Goal: Task Accomplishment & Management: Use online tool/utility

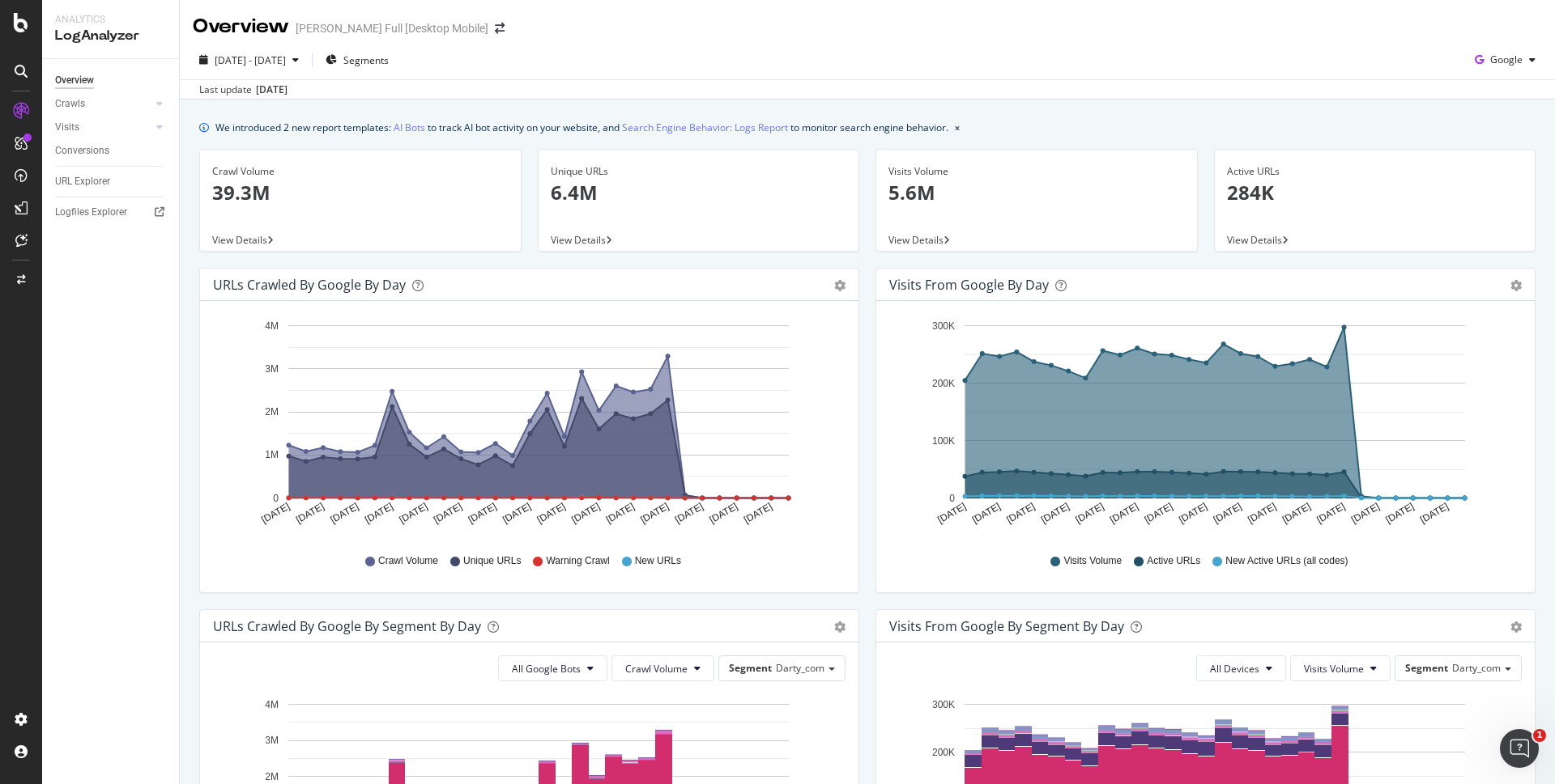
click at [78, 74] on div "Overview" at bounding box center [74, 80] width 39 height 17
click at [162, 104] on div at bounding box center [159, 103] width 16 height 16
click at [77, 177] on div "SiteCrawler" at bounding box center [89, 182] width 57 height 16
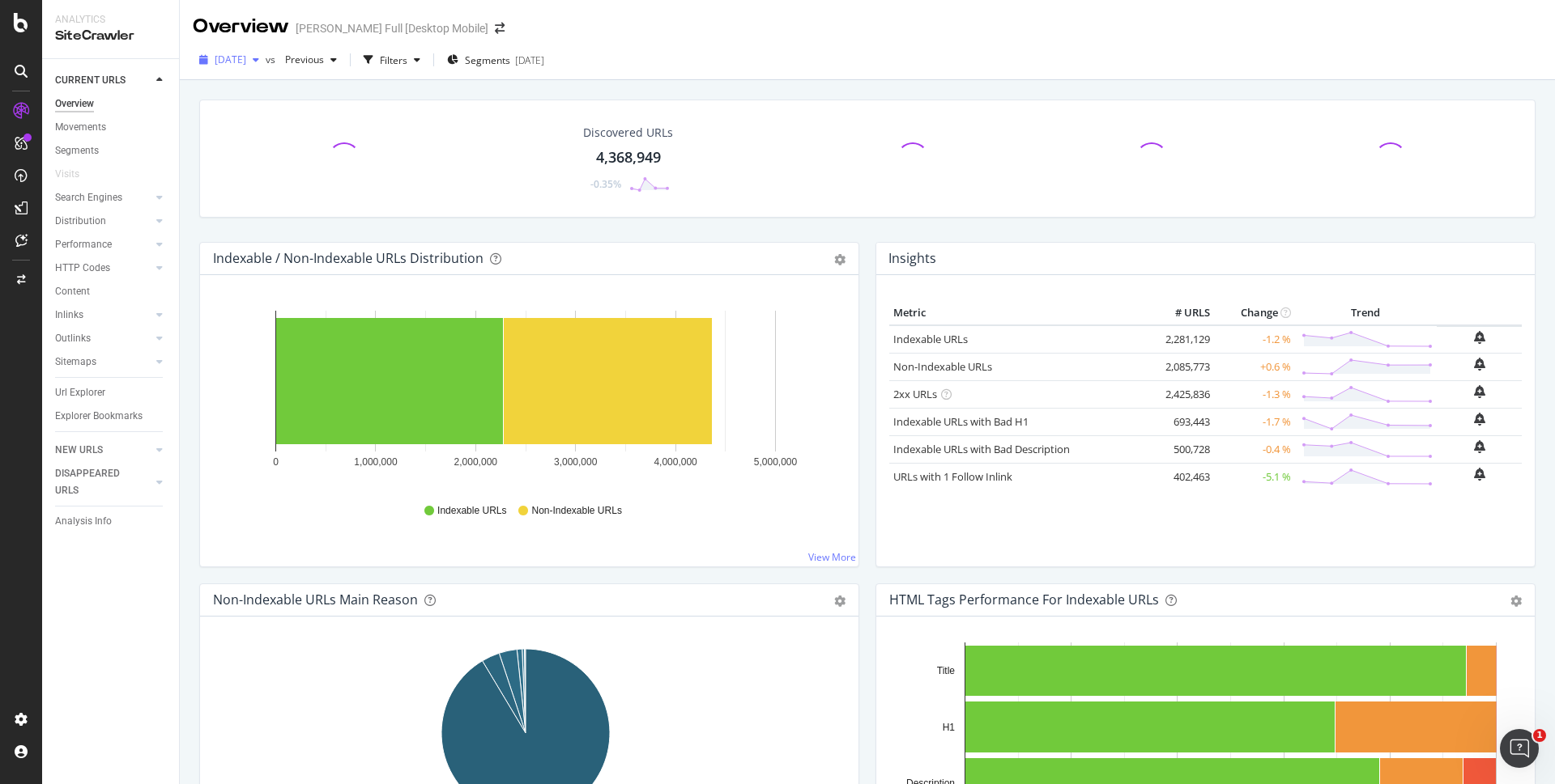
click at [265, 61] on div "button" at bounding box center [257, 60] width 20 height 10
click at [294, 125] on div "[DATE]" at bounding box center [259, 127] width 86 height 15
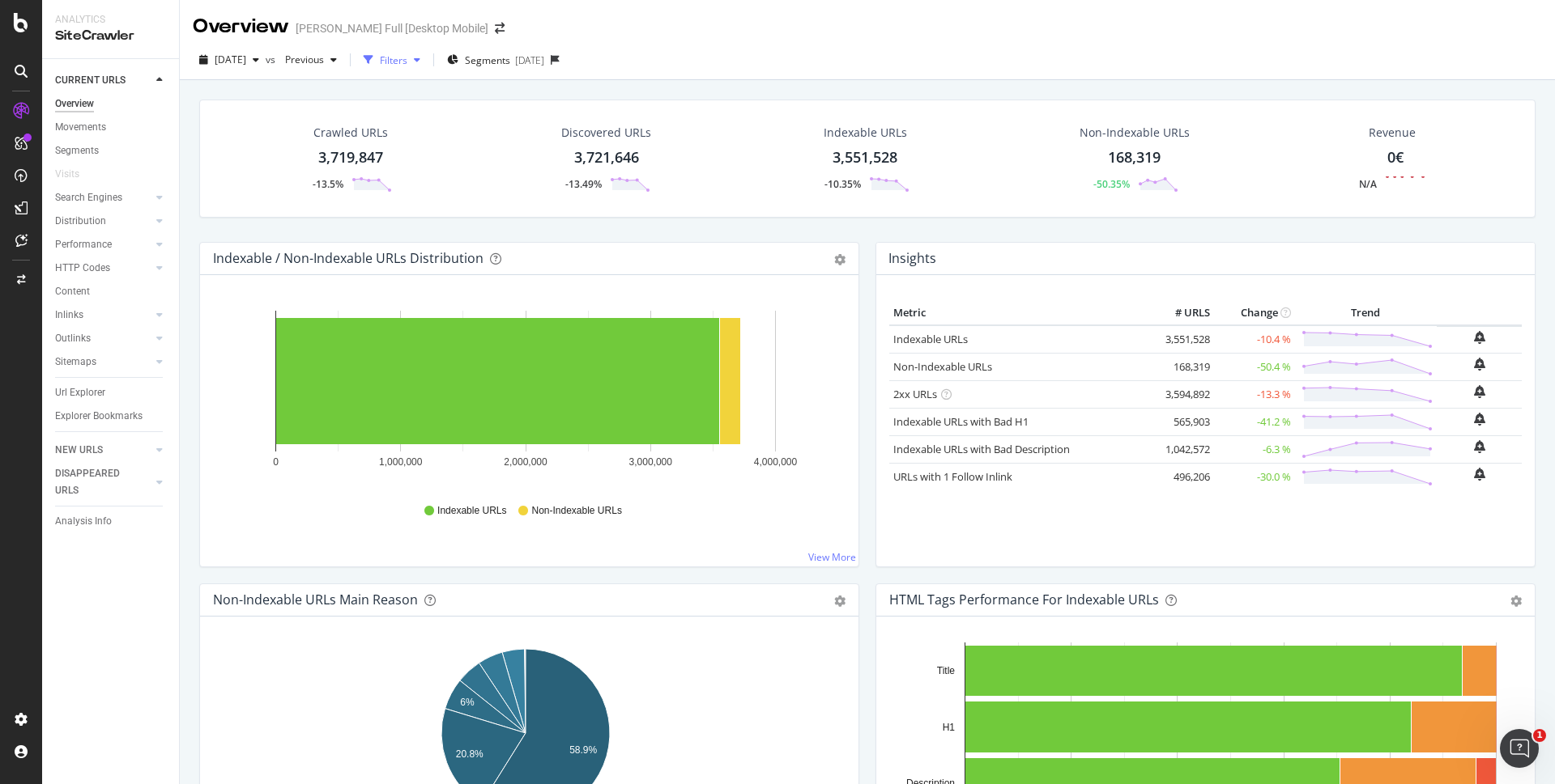
click at [407, 58] on div "Filters" at bounding box center [393, 60] width 28 height 14
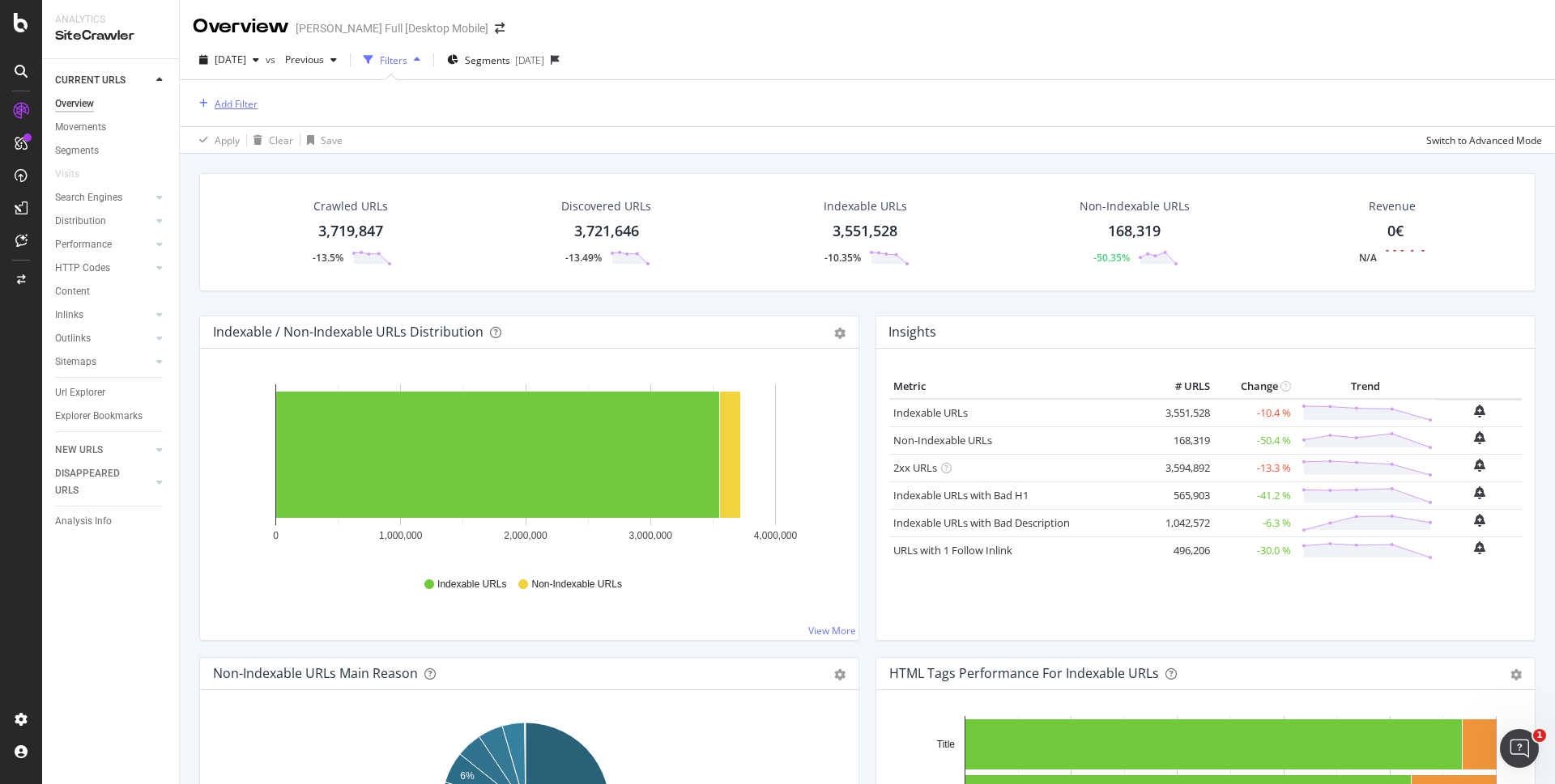
click at [243, 109] on div "Add Filter" at bounding box center [236, 104] width 43 height 14
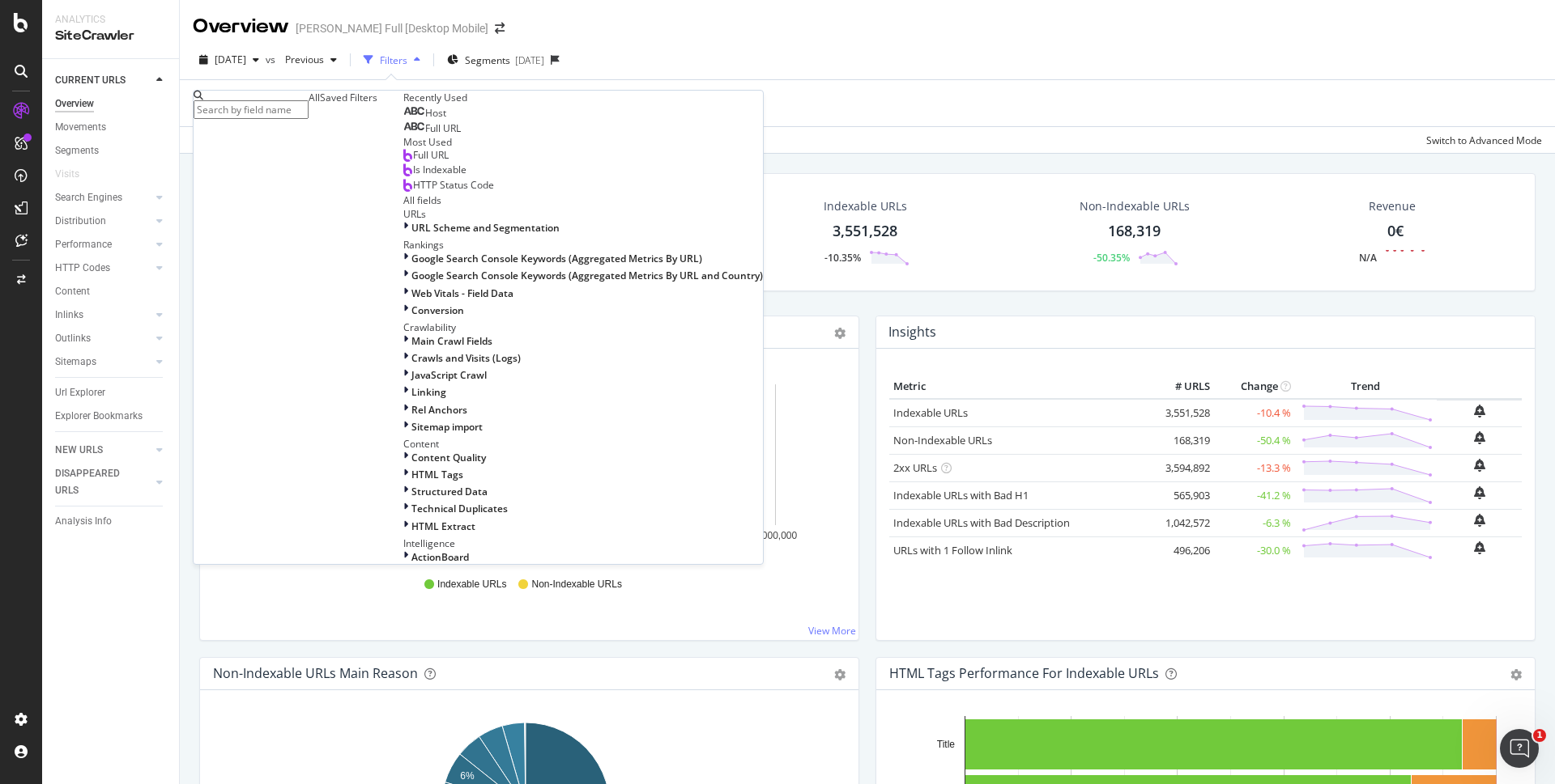
click at [403, 120] on div "Host" at bounding box center [424, 113] width 43 height 13
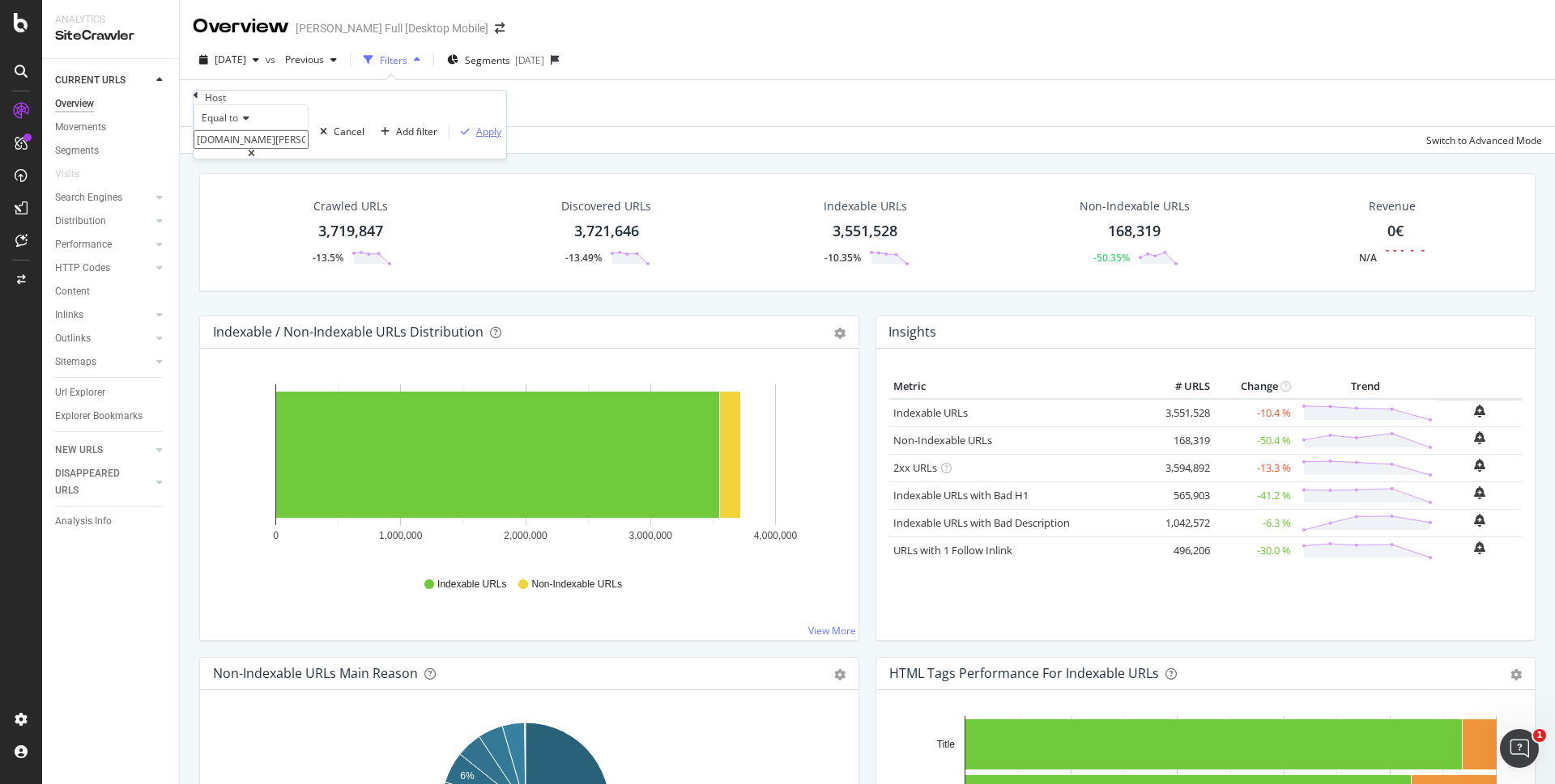
drag, startPoint x: 366, startPoint y: 210, endPoint x: 559, endPoint y: 86, distance: 229.4
click at [476, 139] on div "Apply" at bounding box center [488, 132] width 25 height 14
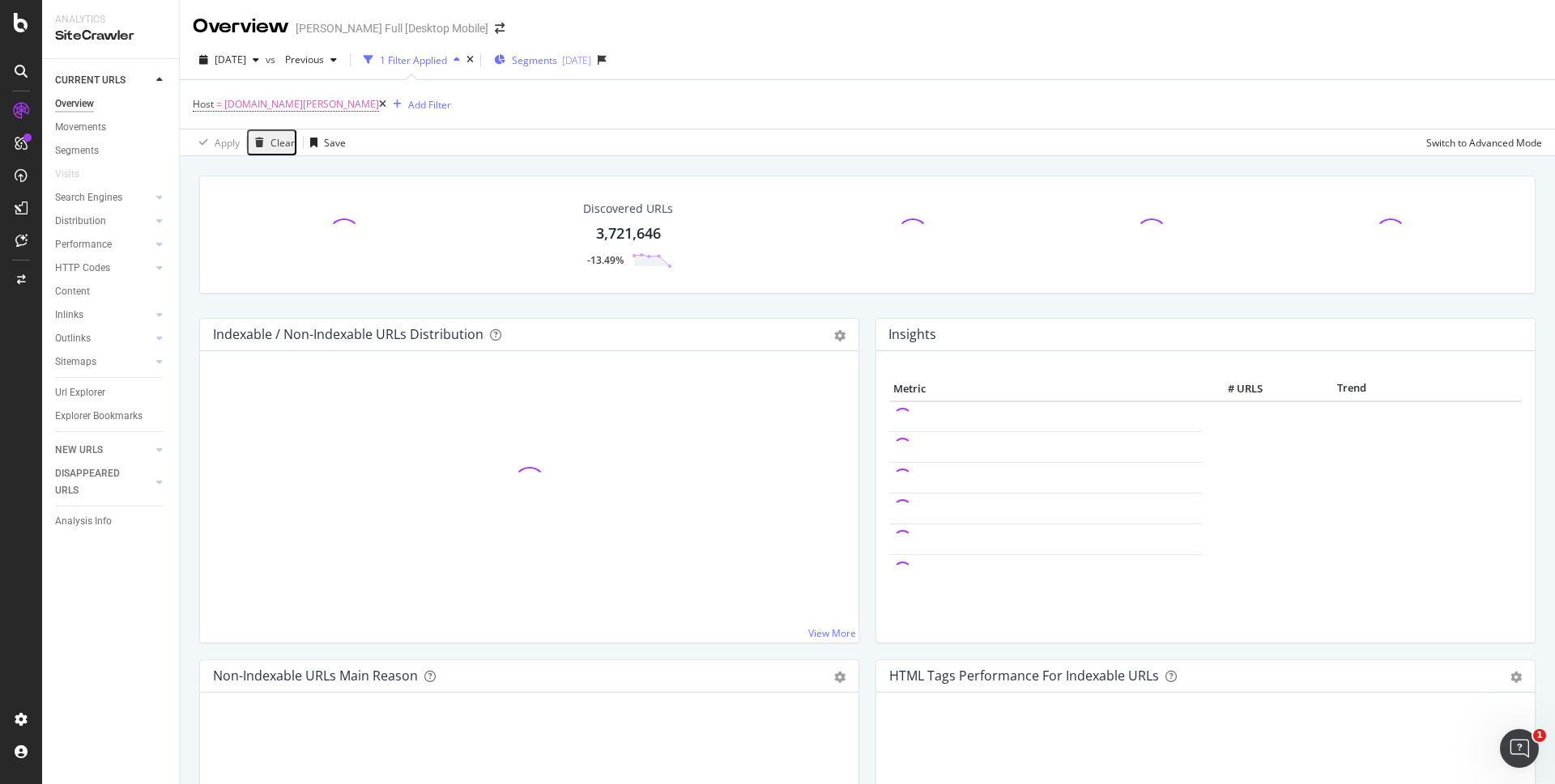
click at [557, 55] on span "Segments" at bounding box center [535, 60] width 46 height 14
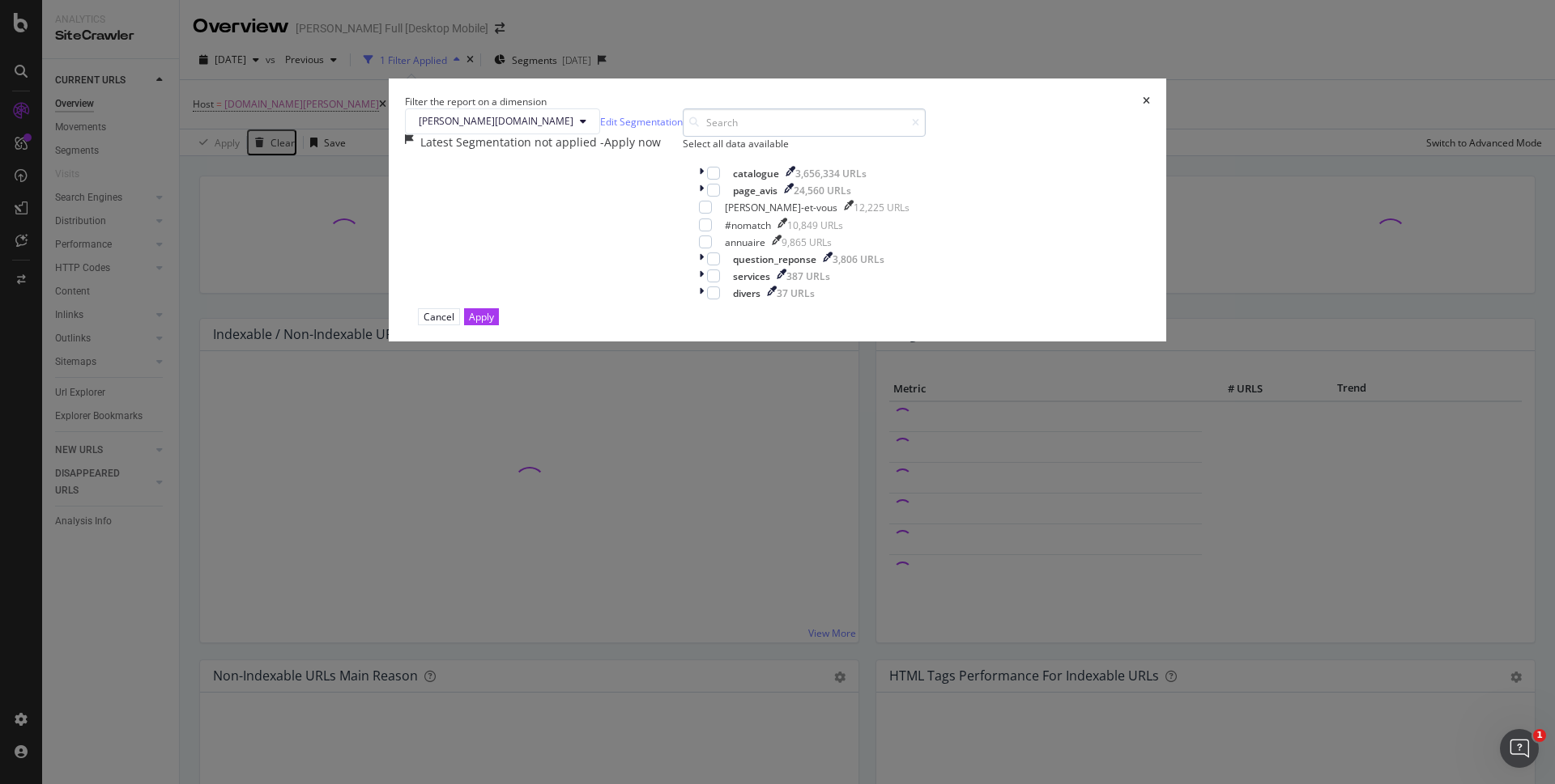
click at [734, 137] on input "modal" at bounding box center [803, 123] width 243 height 29
type input "[URL][DOMAIN_NAME][PERSON_NAME]"
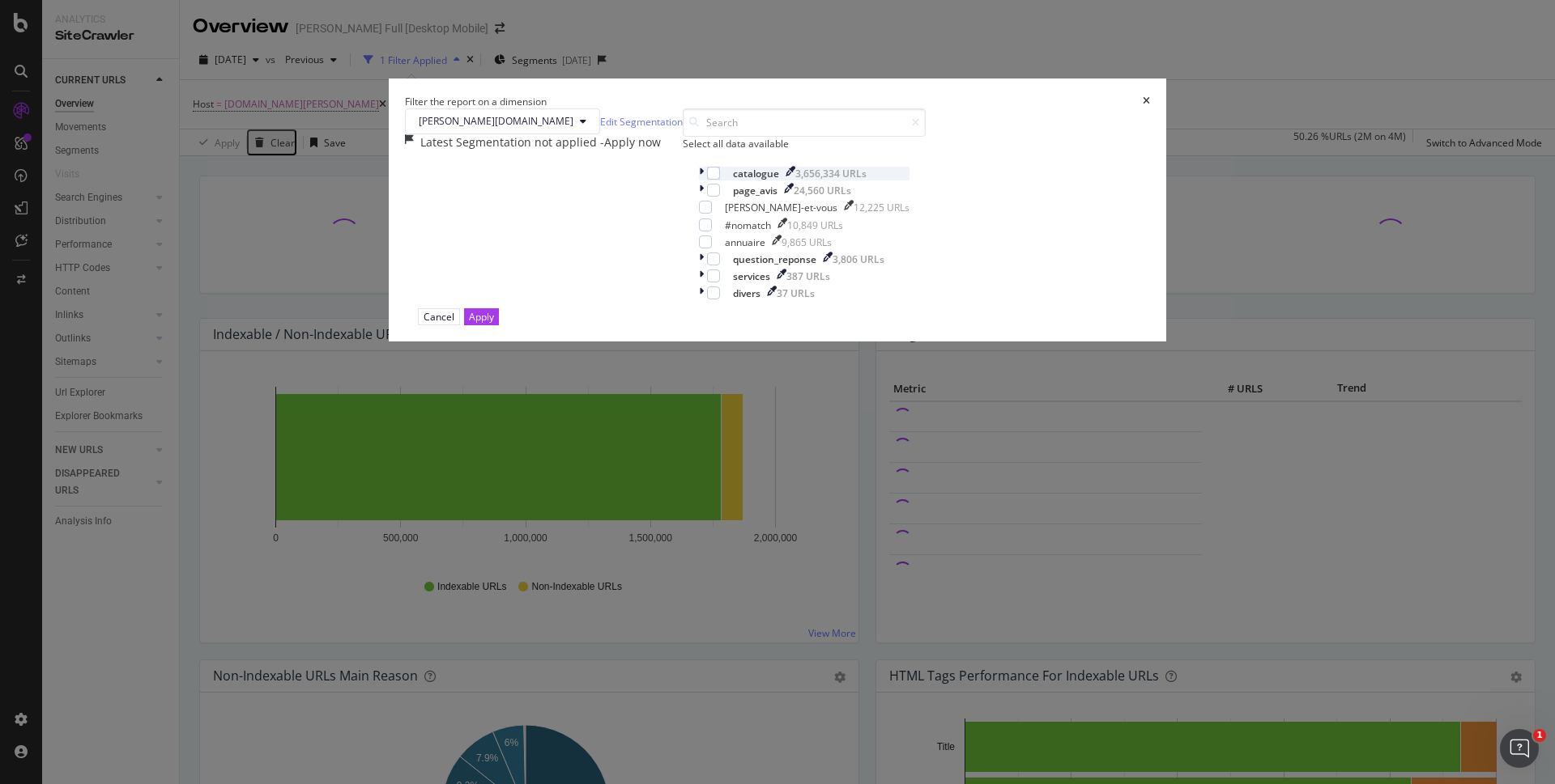
click at [699, 180] on icon "modal" at bounding box center [701, 173] width 5 height 14
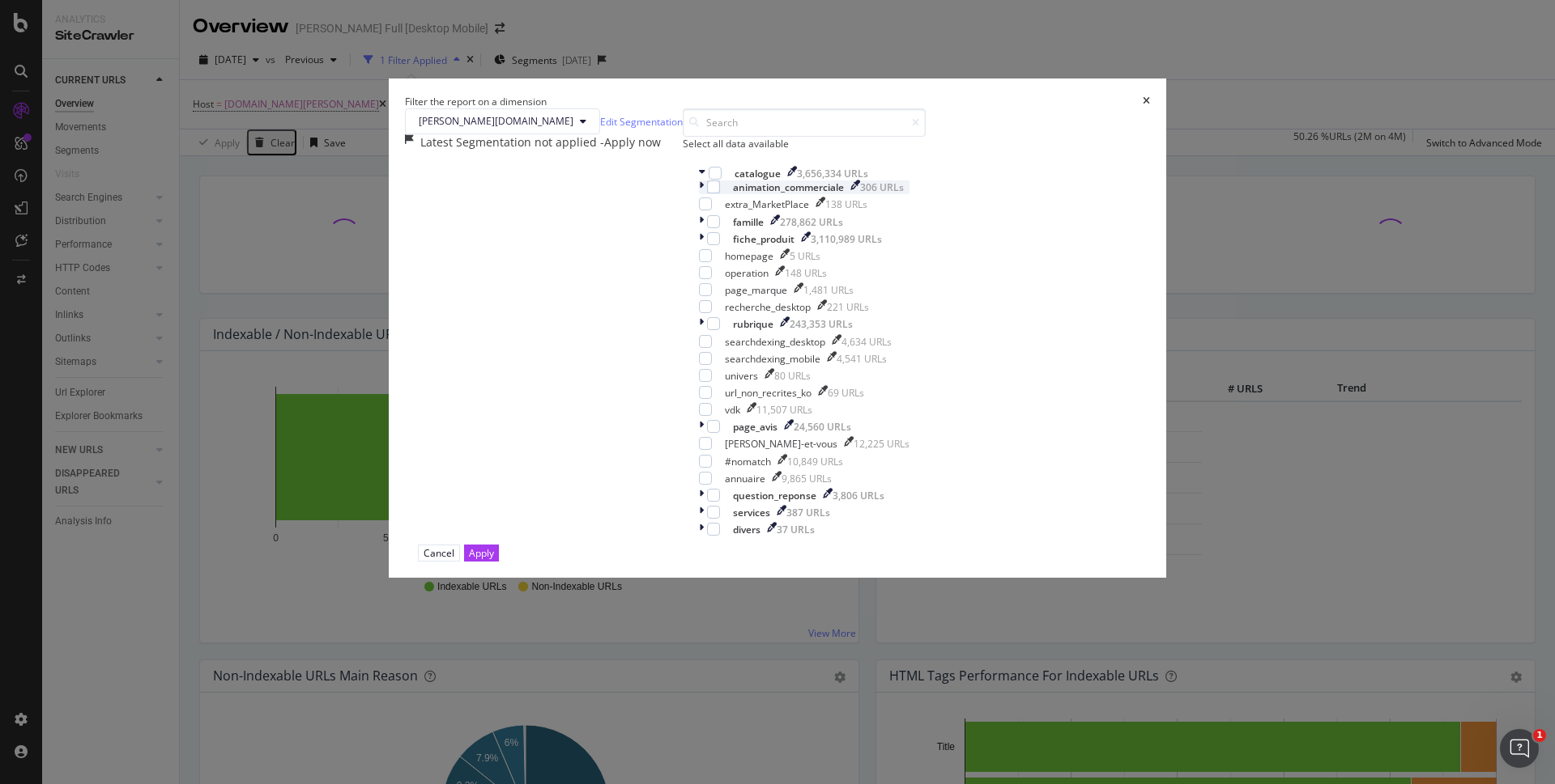
click at [699, 194] on icon "modal" at bounding box center [701, 187] width 5 height 14
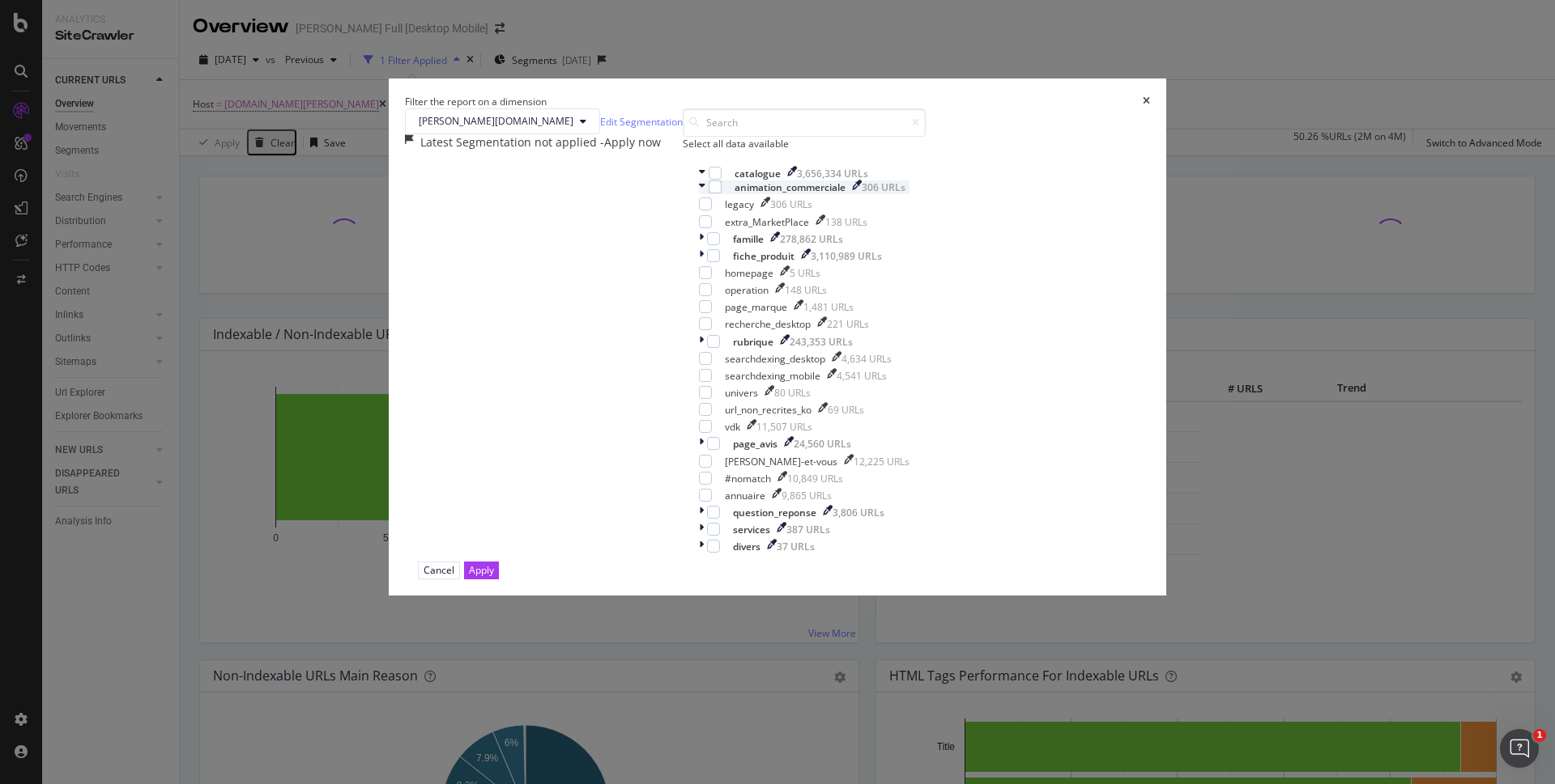
click at [699, 194] on icon "modal" at bounding box center [702, 187] width 7 height 14
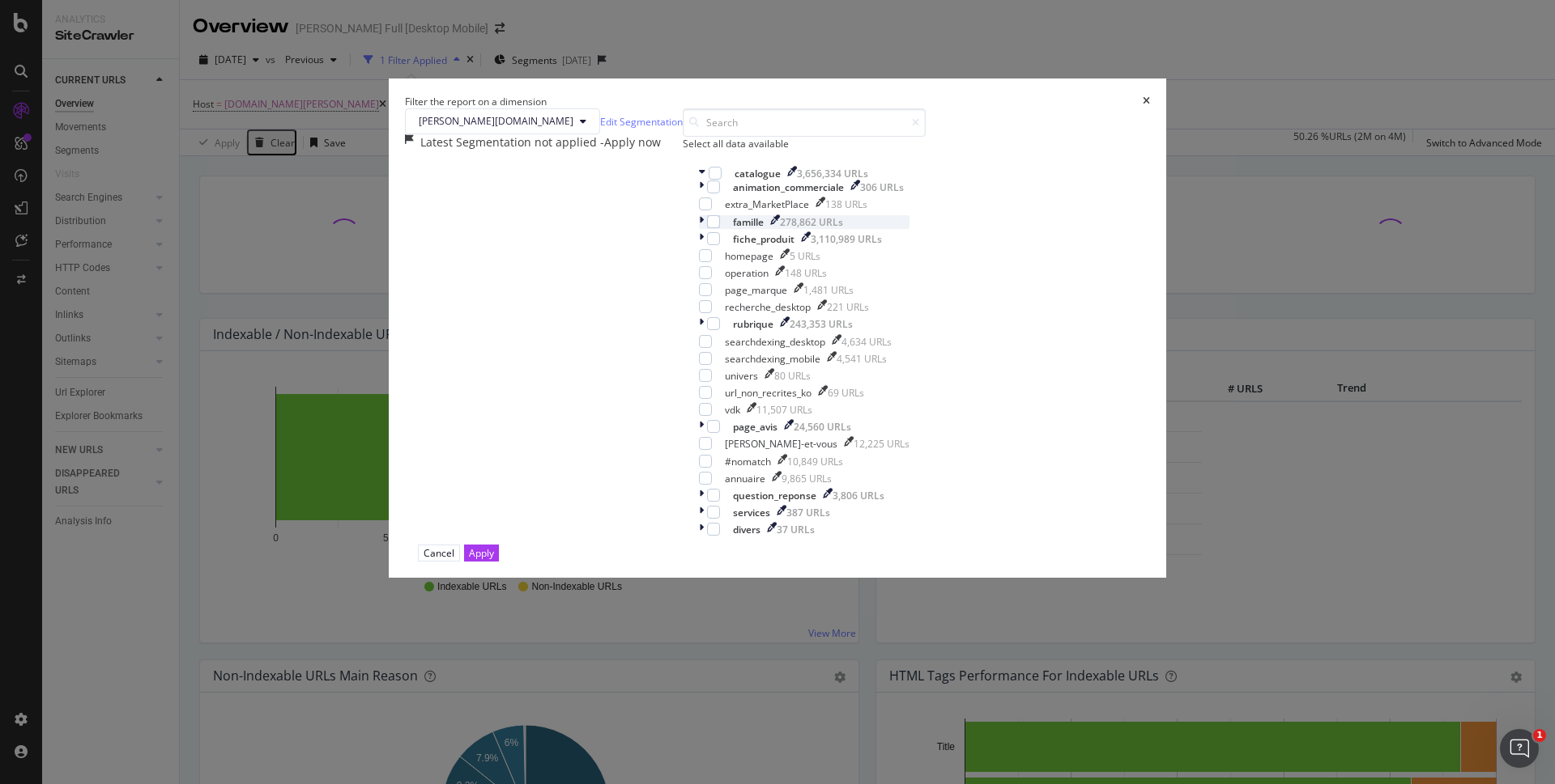
click at [699, 229] on icon "modal" at bounding box center [701, 222] width 5 height 14
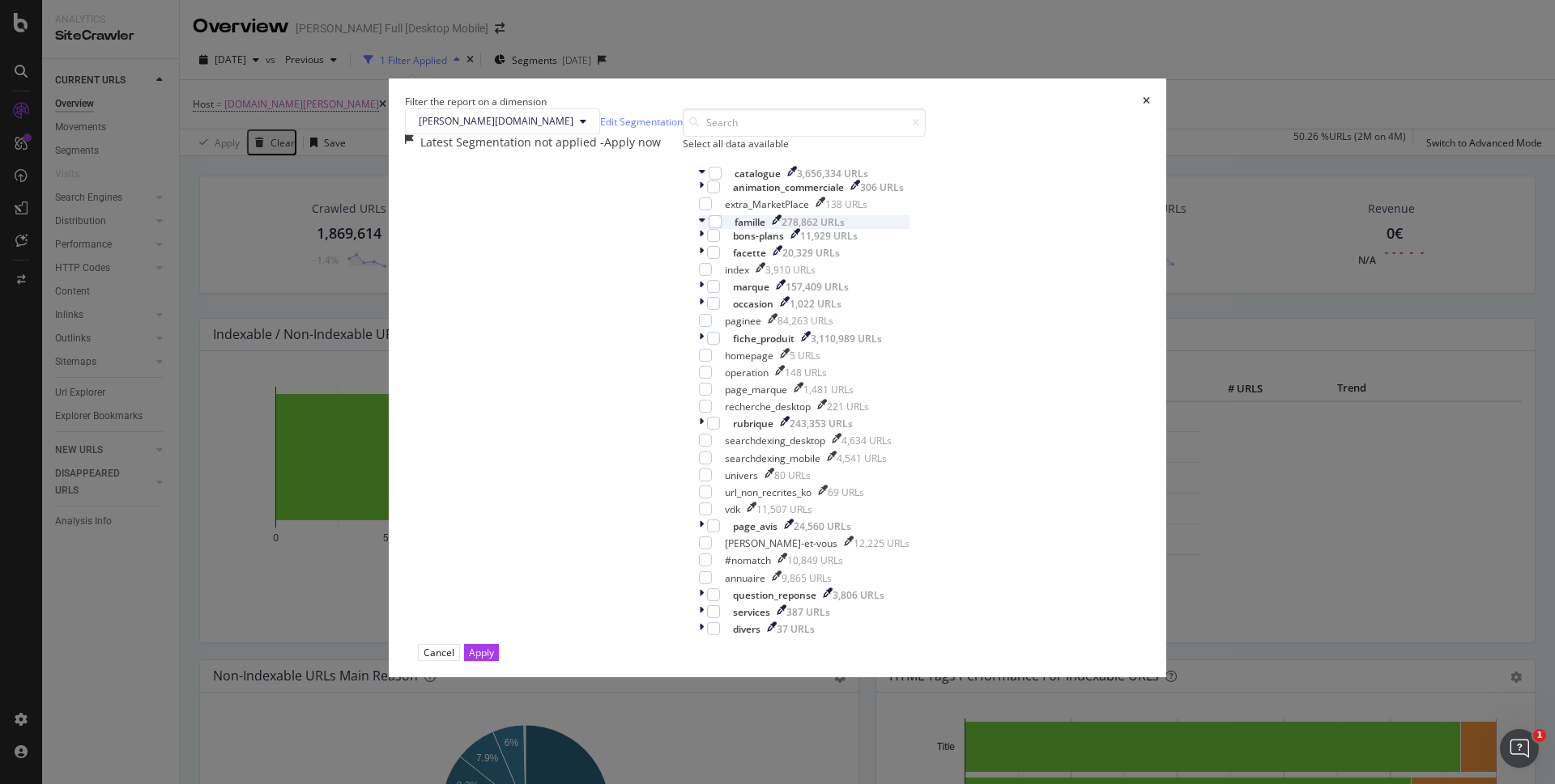
click at [699, 229] on icon "modal" at bounding box center [702, 222] width 7 height 14
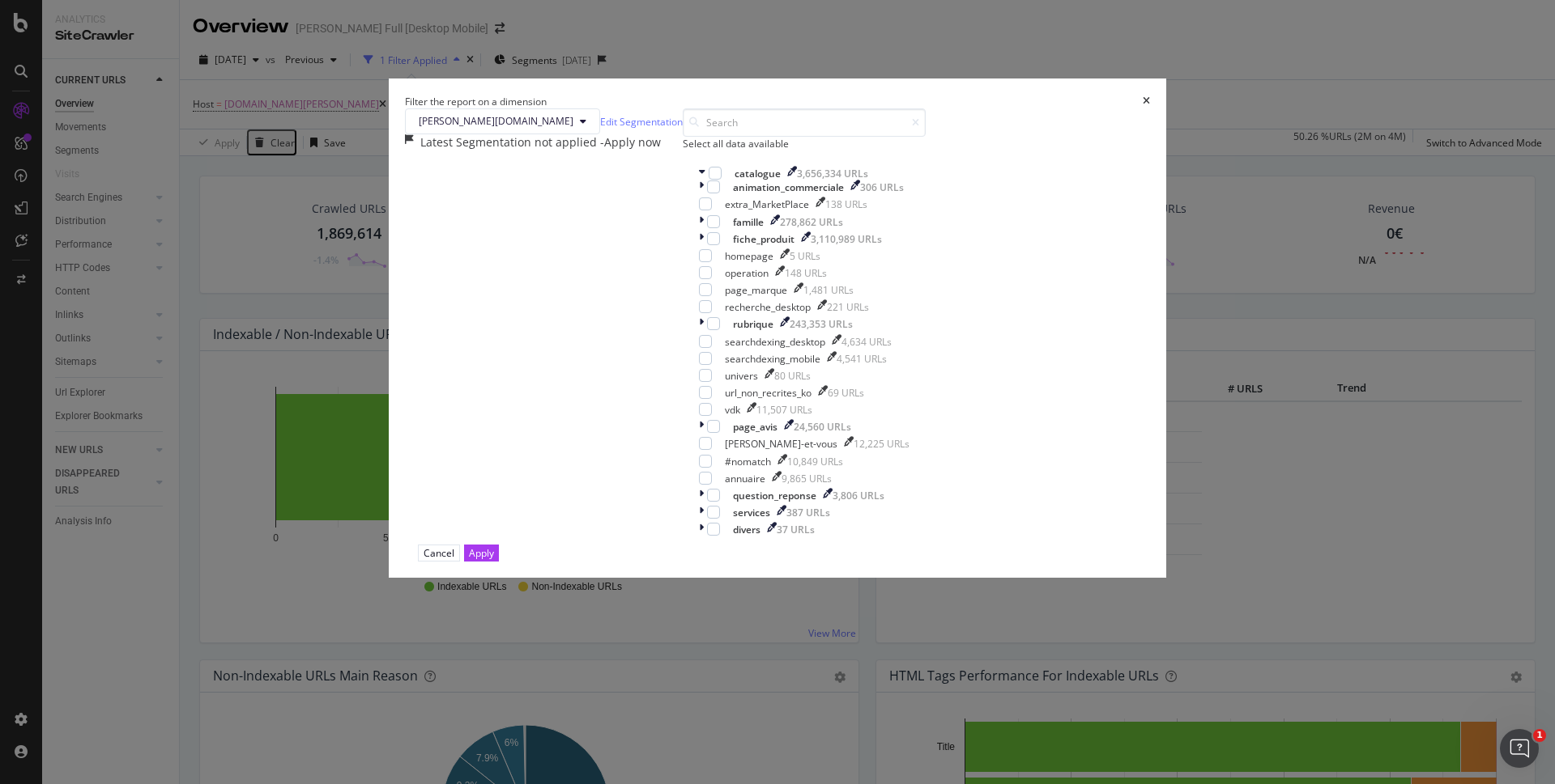
drag, startPoint x: 928, startPoint y: 125, endPoint x: 907, endPoint y: 132, distance: 22.1
click at [1143, 106] on icon "times" at bounding box center [1146, 101] width 7 height 10
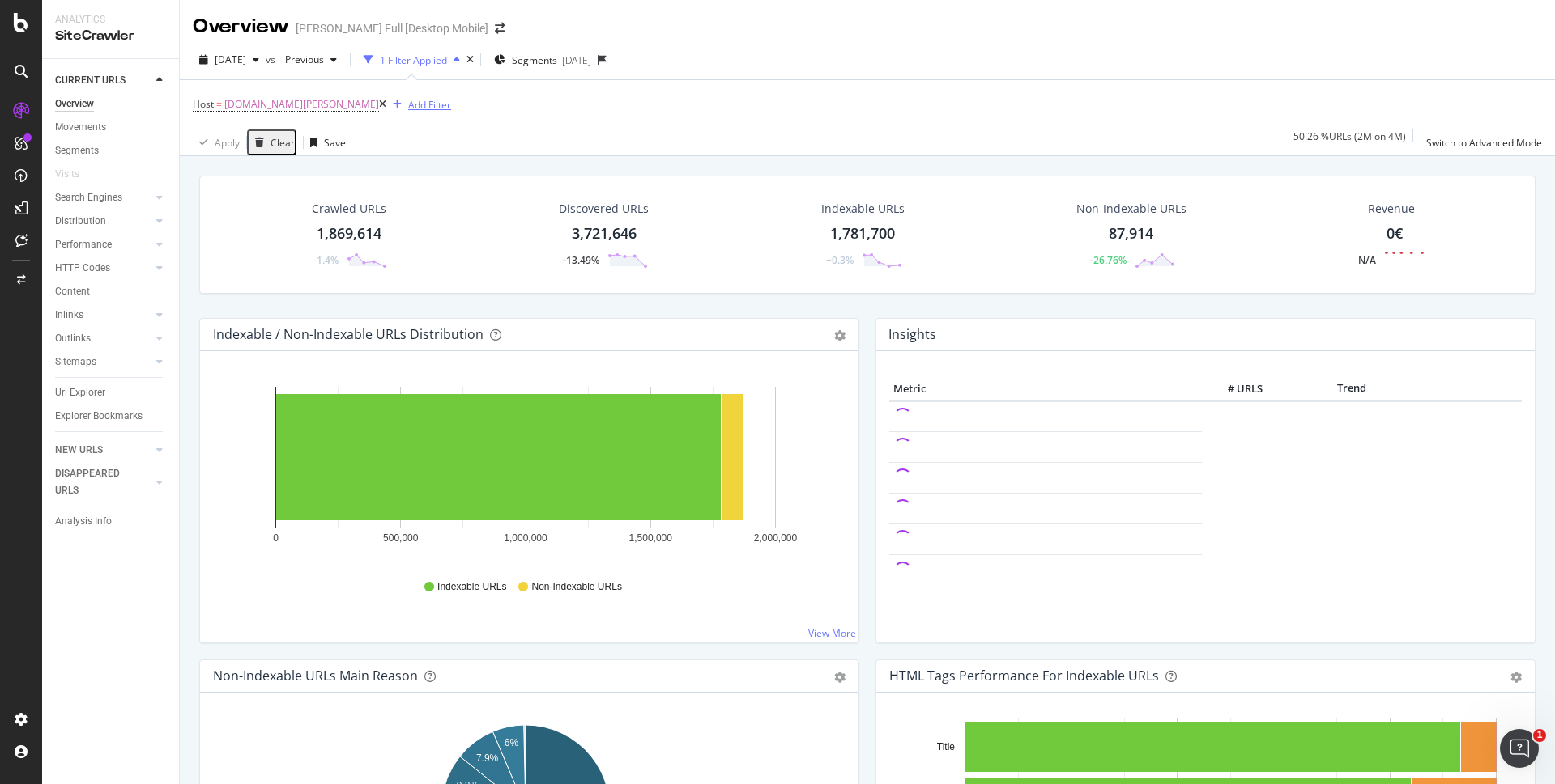
click at [408, 105] on div "Add Filter" at bounding box center [429, 105] width 43 height 14
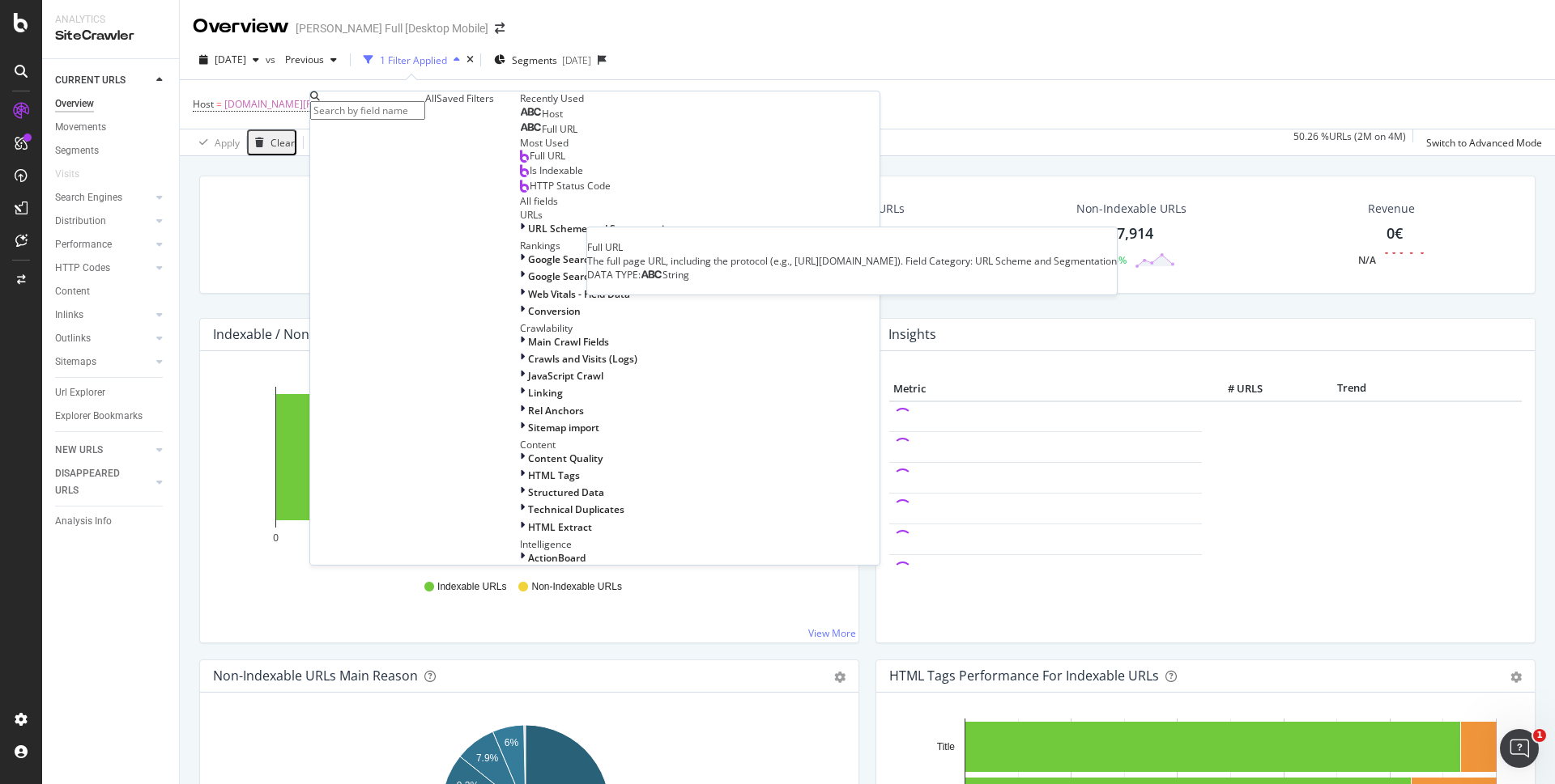
click at [520, 136] on div "Full URL" at bounding box center [549, 129] width 57 height 13
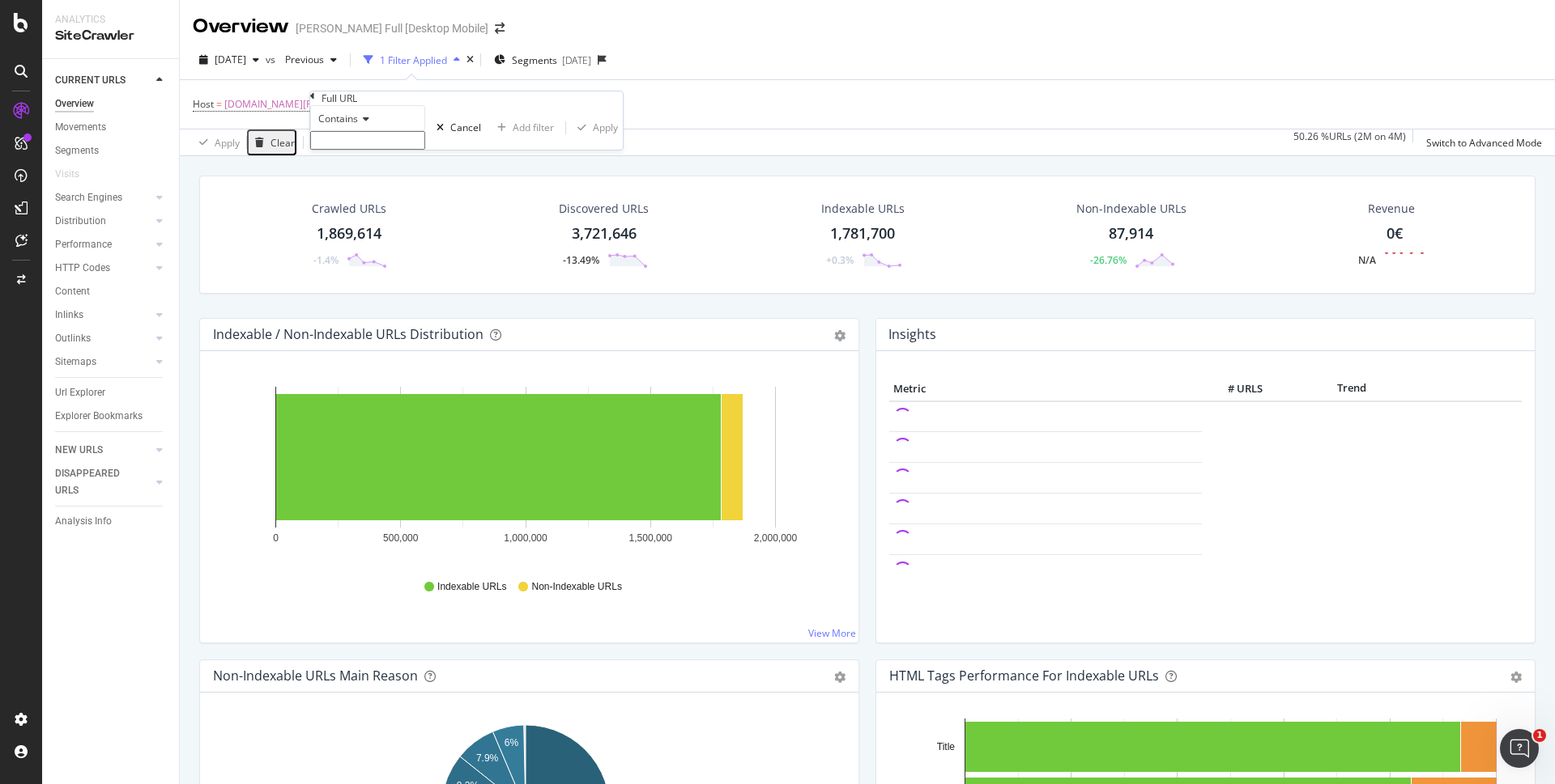
click at [384, 149] on input "text" at bounding box center [367, 140] width 115 height 19
paste input "[URL][DOMAIN_NAME][PERSON_NAME]"
type input "[URL][DOMAIN_NAME][PERSON_NAME]"
click at [592, 140] on div "Apply" at bounding box center [604, 133] width 25 height 14
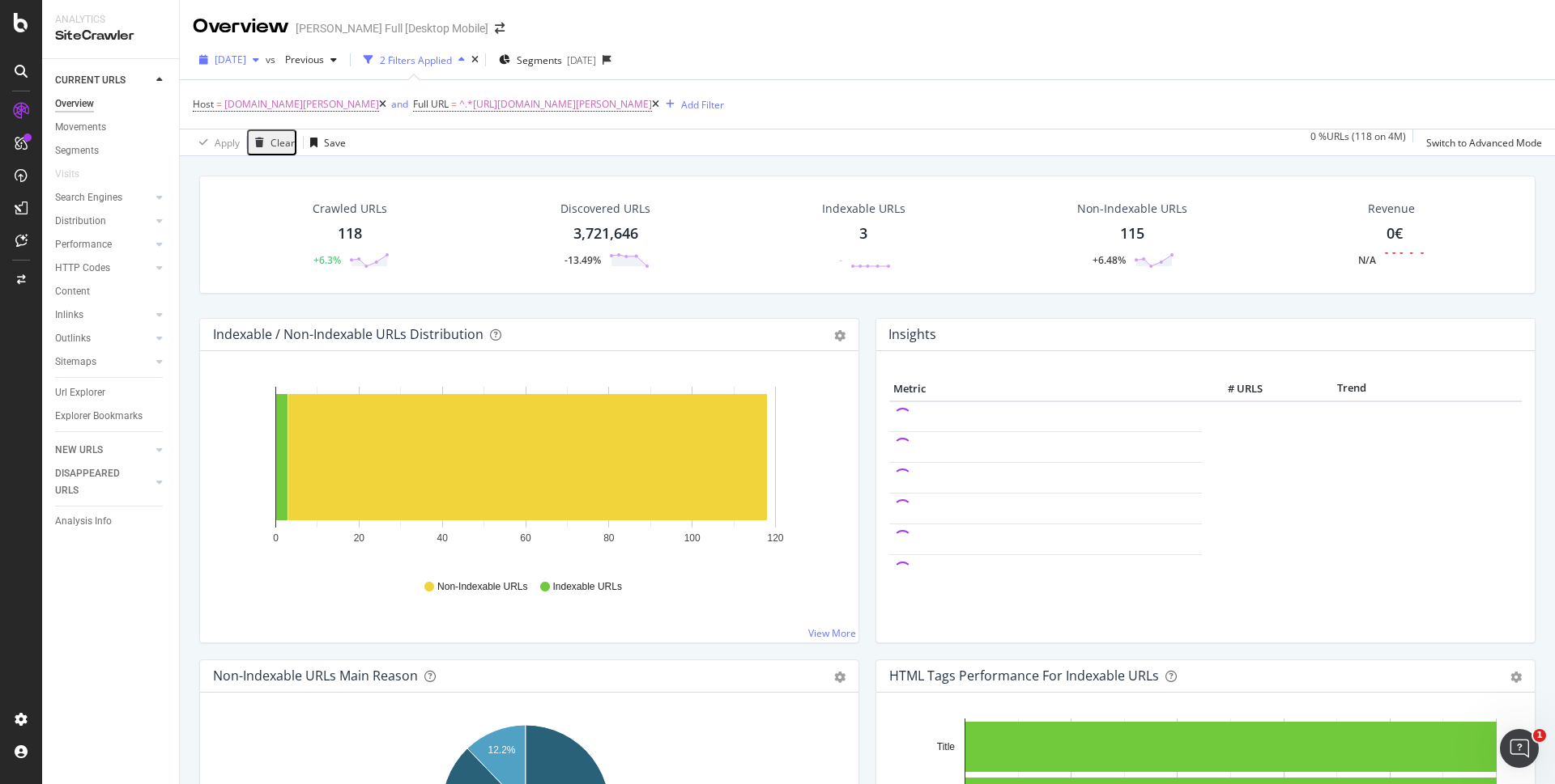
click at [259, 63] on icon "button" at bounding box center [256, 60] width 7 height 10
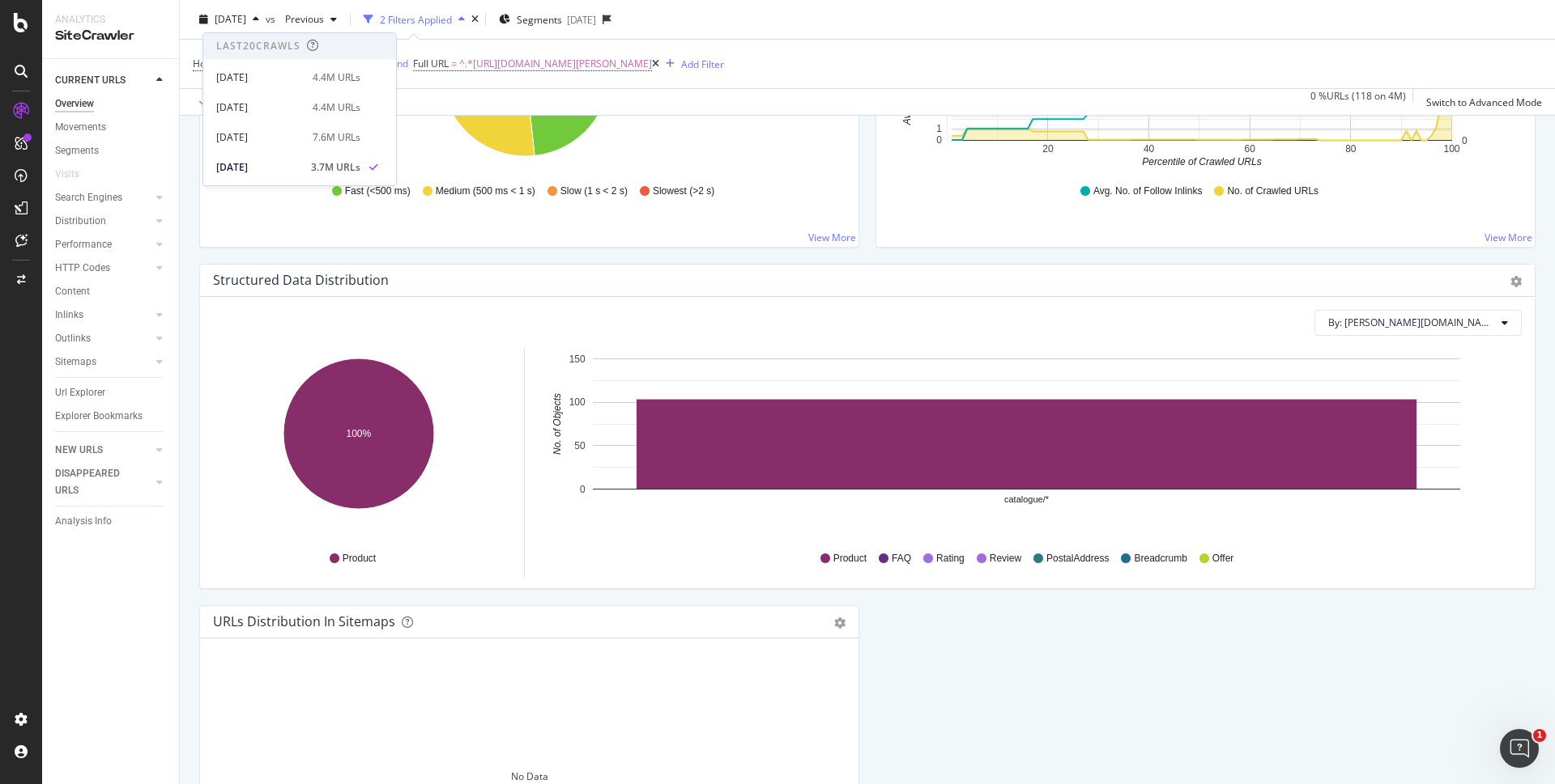
scroll to position [1397, 0]
